Goal: Communication & Community: Answer question/provide support

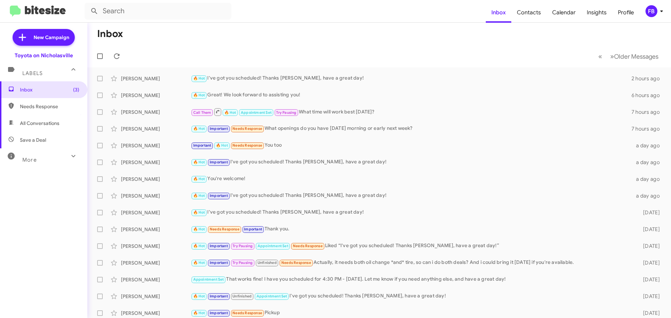
click at [39, 123] on span "All Conversations" at bounding box center [39, 123] width 39 height 7
type input "in:all-conversations"
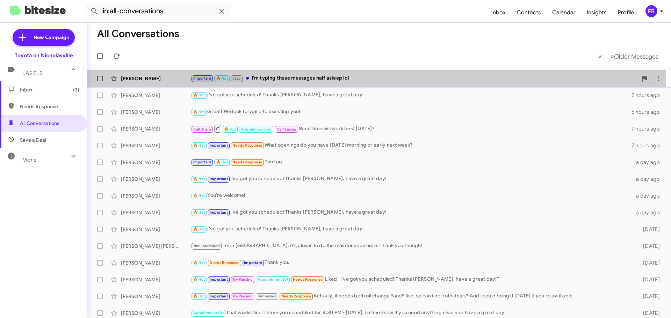
click at [298, 72] on div "[PERSON_NAME] Important 🔥 Hot Stop I'm typing these messages half asleep lol 43…" at bounding box center [379, 79] width 572 height 14
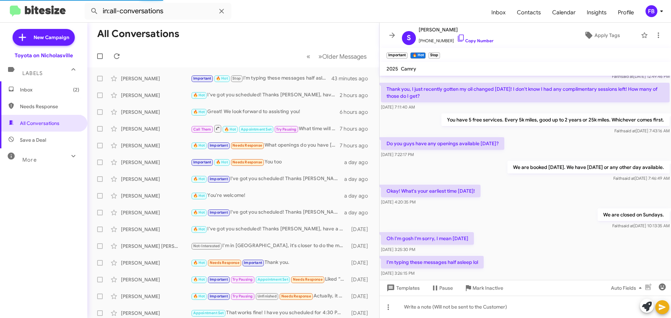
scroll to position [46, 0]
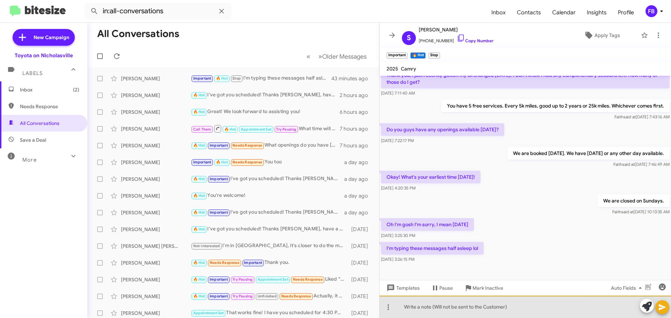
click at [452, 303] on div at bounding box center [525, 307] width 291 height 22
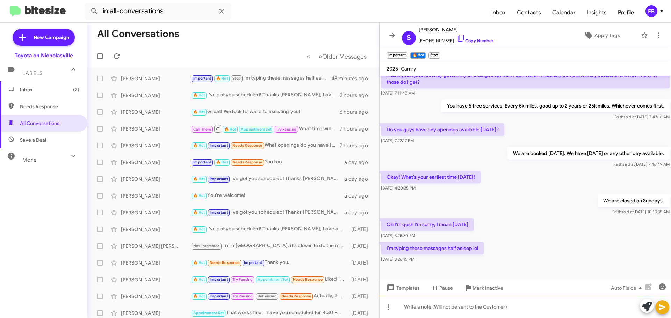
click at [432, 307] on div at bounding box center [525, 307] width 291 height 22
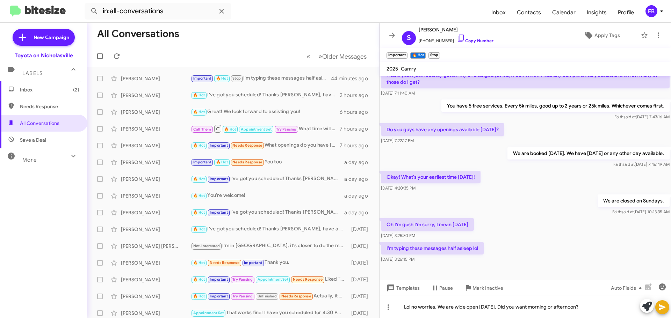
click at [432, 55] on small "Stop" at bounding box center [434, 55] width 12 height 6
click at [436, 53] on small "Stop" at bounding box center [434, 55] width 12 height 6
click at [438, 55] on small "Stop" at bounding box center [434, 55] width 12 height 6
click at [662, 306] on icon at bounding box center [662, 307] width 8 height 8
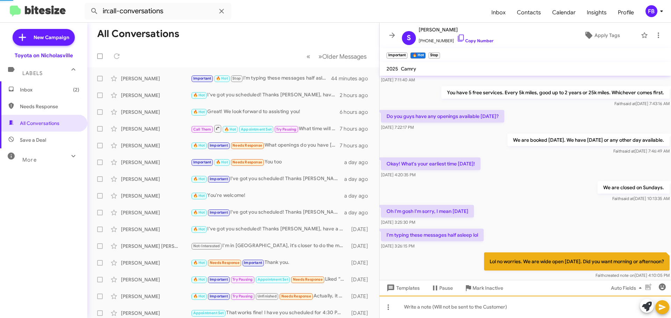
scroll to position [77, 0]
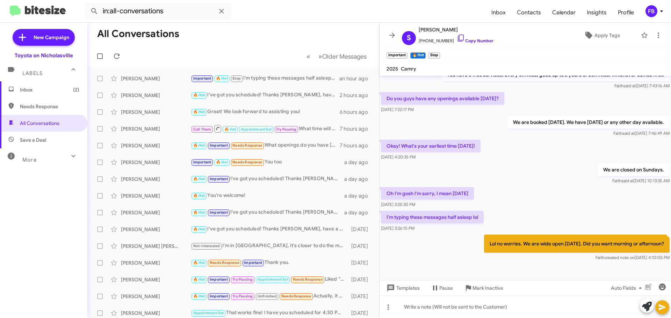
click at [579, 242] on p "Lol no worries. We are wide open [DATE]. Did you want morning or afternoon?" at bounding box center [577, 244] width 186 height 18
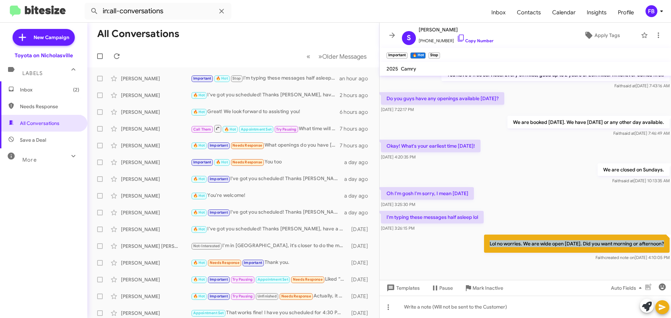
click at [579, 242] on p "Lol no worries. We are wide open [DATE]. Did you want morning or afternoon?" at bounding box center [577, 244] width 186 height 18
copy p "Lol no worries. We are wide open [DATE]. Did you want morning or afternoon?"
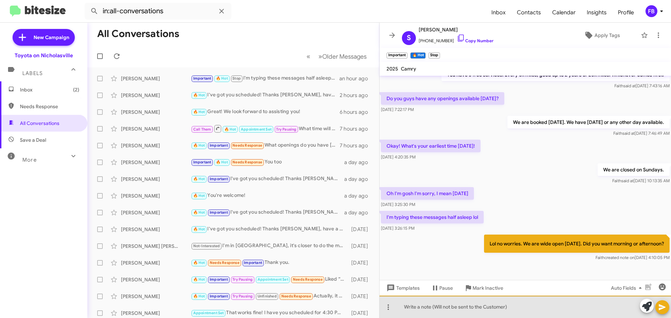
click at [438, 307] on div at bounding box center [525, 307] width 291 height 22
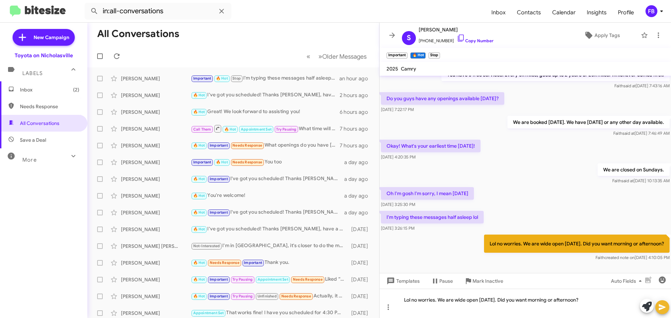
click at [660, 310] on icon at bounding box center [662, 308] width 7 height 6
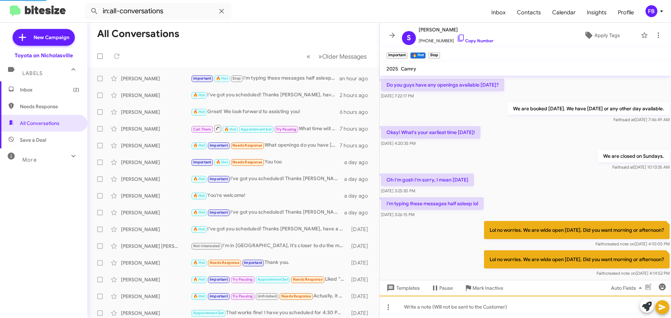
scroll to position [108, 0]
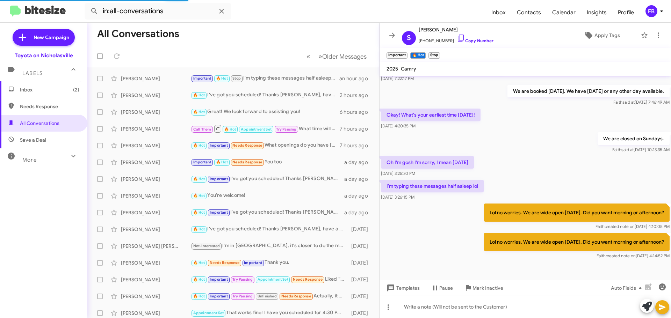
click at [514, 238] on p "Lol no worries. We are wide open [DATE]. Did you want morning or afternoon?" at bounding box center [577, 242] width 186 height 18
drag, startPoint x: 514, startPoint y: 238, endPoint x: 247, endPoint y: 108, distance: 297.3
click at [513, 238] on p "Lol no worries. We are wide open [DATE]. Did you want morning or afternoon?" at bounding box center [577, 242] width 186 height 18
click at [501, 144] on div "We are closed on Sundays. [PERSON_NAME] said at [DATE] 10:13:35 AM" at bounding box center [525, 143] width 291 height 24
click at [283, 79] on div "Important 🔥 Hot Stop I'm typing these messages half asleep lol" at bounding box center [268, 78] width 155 height 8
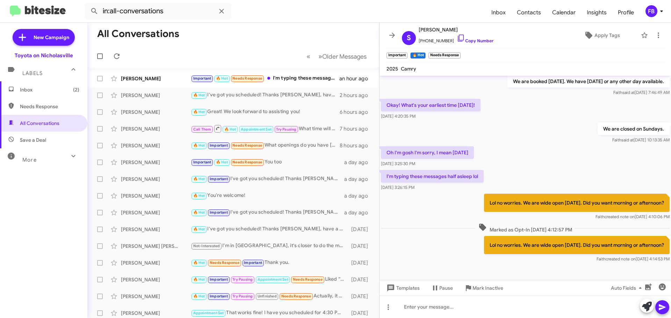
scroll to position [123, 0]
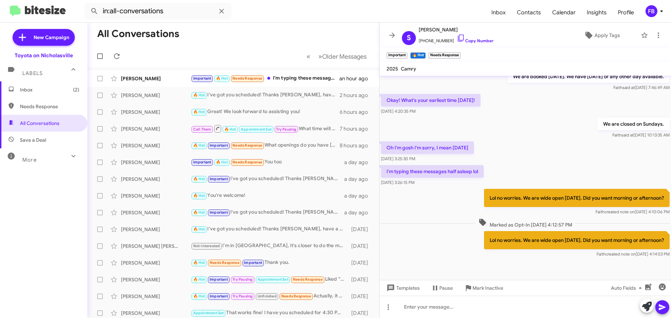
click at [562, 238] on p "Lol no worries. We are wide open [DATE]. Did you want morning or afternoon?" at bounding box center [577, 240] width 186 height 18
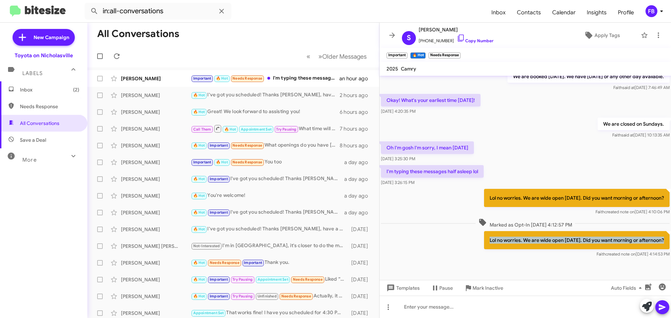
click at [562, 238] on p "Lol no worries. We are wide open [DATE]. Did you want morning or afternoon?" at bounding box center [577, 240] width 186 height 18
copy p "Lol no worries. We are wide open [DATE]. Did you want morning or afternoon?"
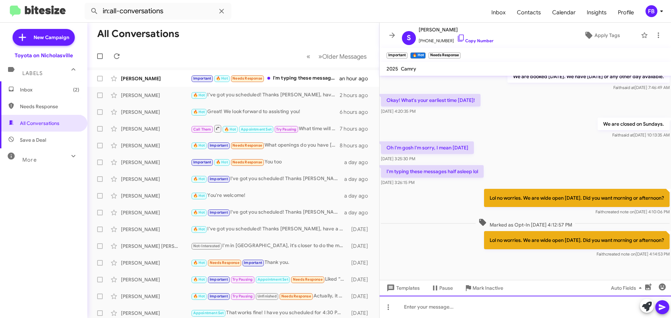
paste div
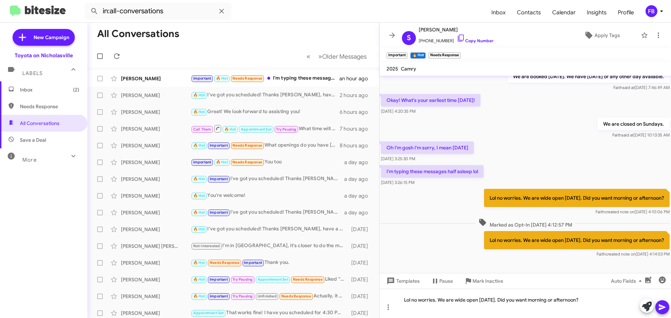
click at [669, 305] on button at bounding box center [662, 308] width 14 height 14
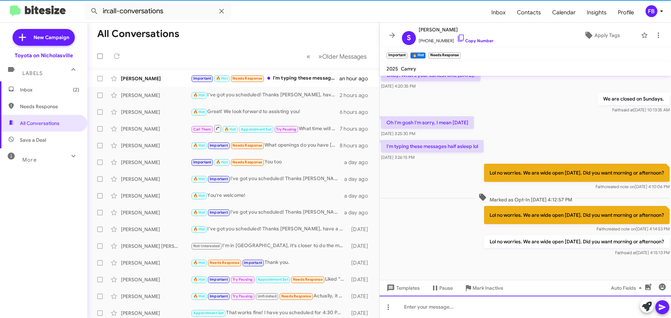
scroll to position [149, 0]
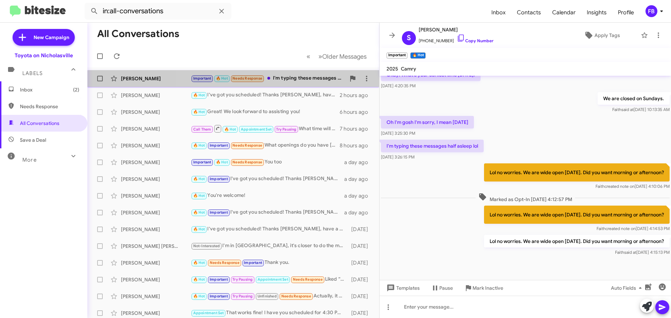
click at [312, 84] on div "Stevie Collinsworth Important 🔥 Hot Needs Response I'm typing these messages ha…" at bounding box center [233, 79] width 281 height 14
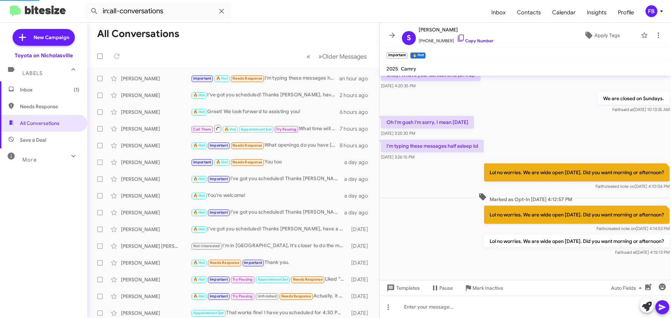
scroll to position [0, 0]
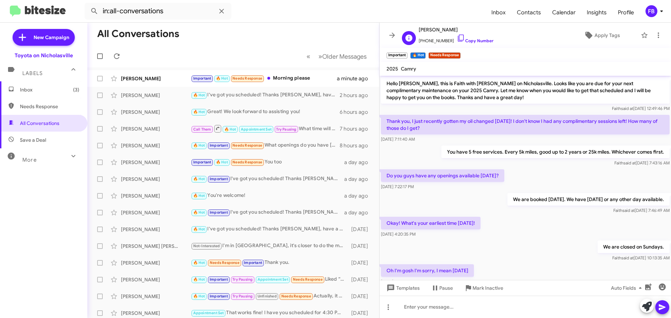
click at [450, 28] on span "[PERSON_NAME]" at bounding box center [456, 30] width 75 height 8
copy span "[PERSON_NAME]"
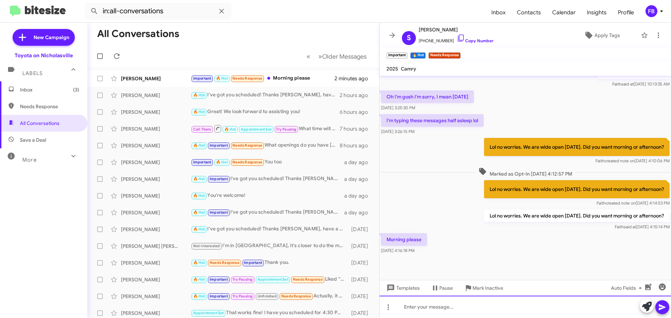
drag, startPoint x: 411, startPoint y: 307, endPoint x: 408, endPoint y: 304, distance: 4.0
click at [411, 306] on div at bounding box center [525, 307] width 291 height 22
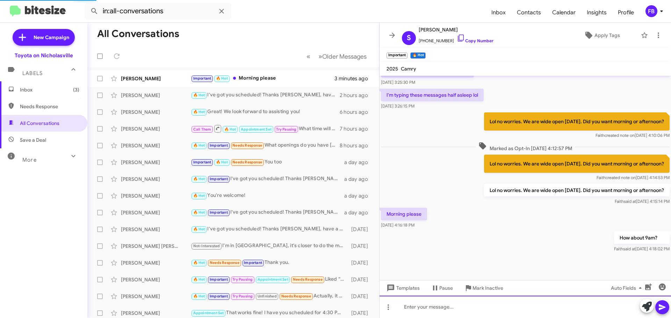
scroll to position [225, 0]
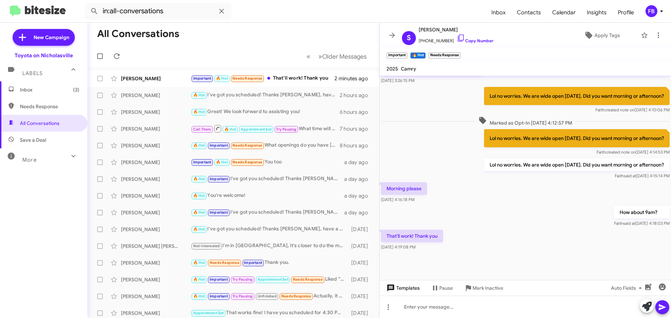
click at [416, 291] on span "Templates" at bounding box center [402, 288] width 35 height 13
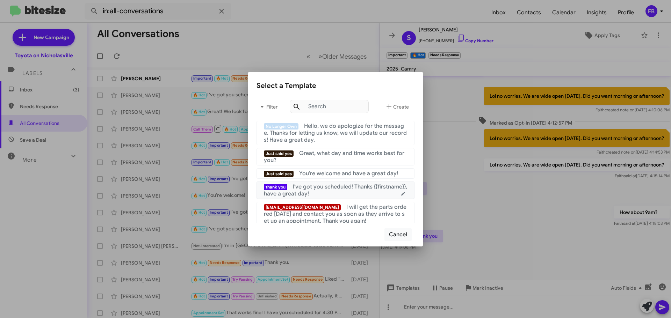
click at [373, 192] on div "thank you I've got you scheduled! Thanks {{firstname}}, have a great day!" at bounding box center [335, 190] width 143 height 14
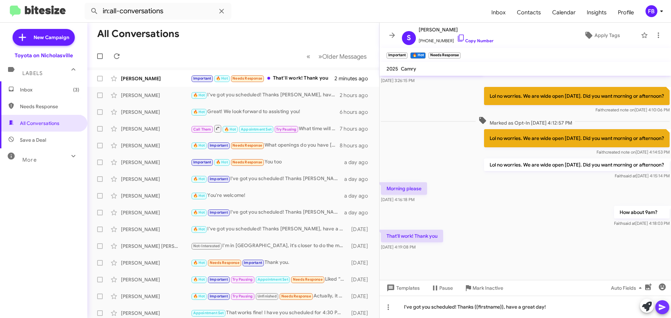
click at [661, 307] on icon at bounding box center [662, 308] width 7 height 6
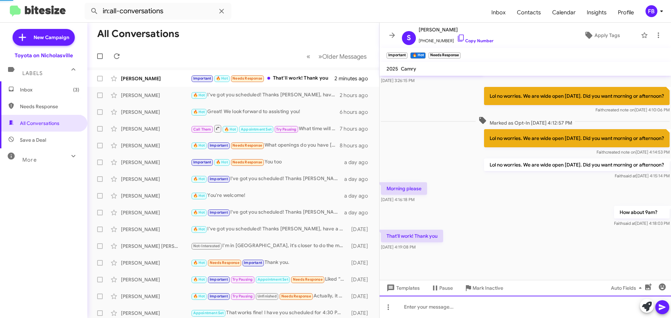
scroll to position [0, 0]
